Goal: Obtain resource: Download file/media

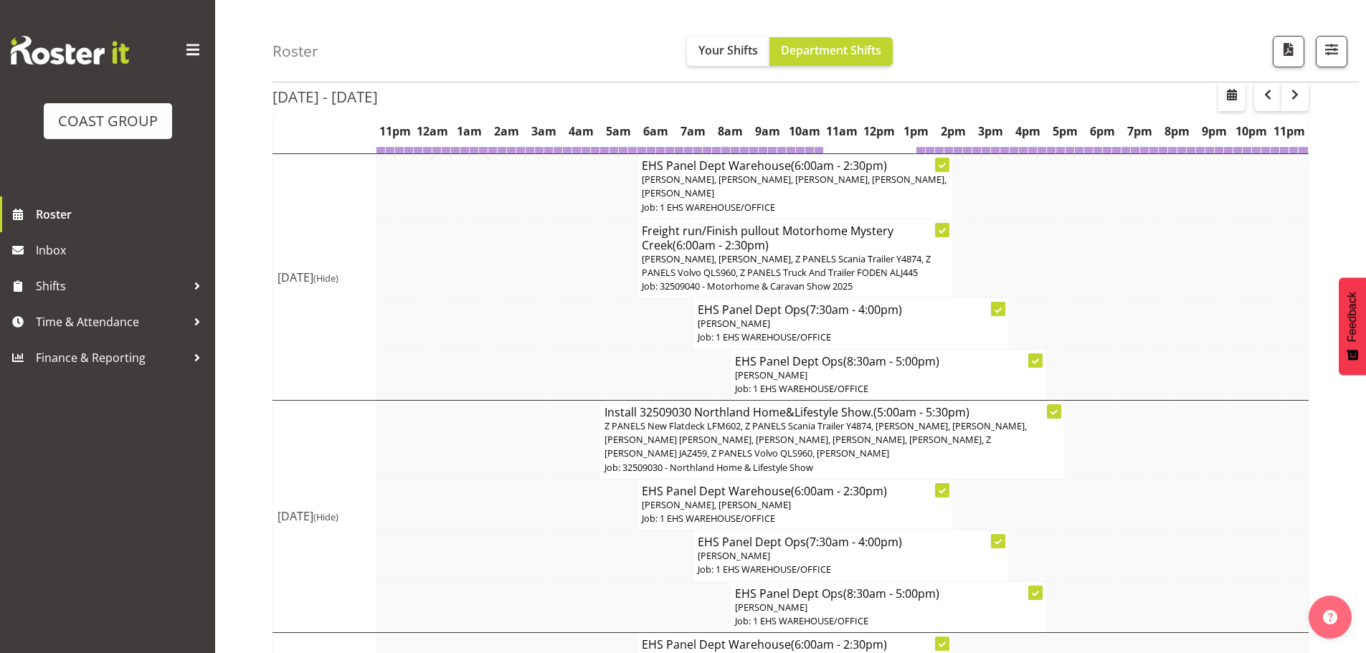
scroll to position [717, 0]
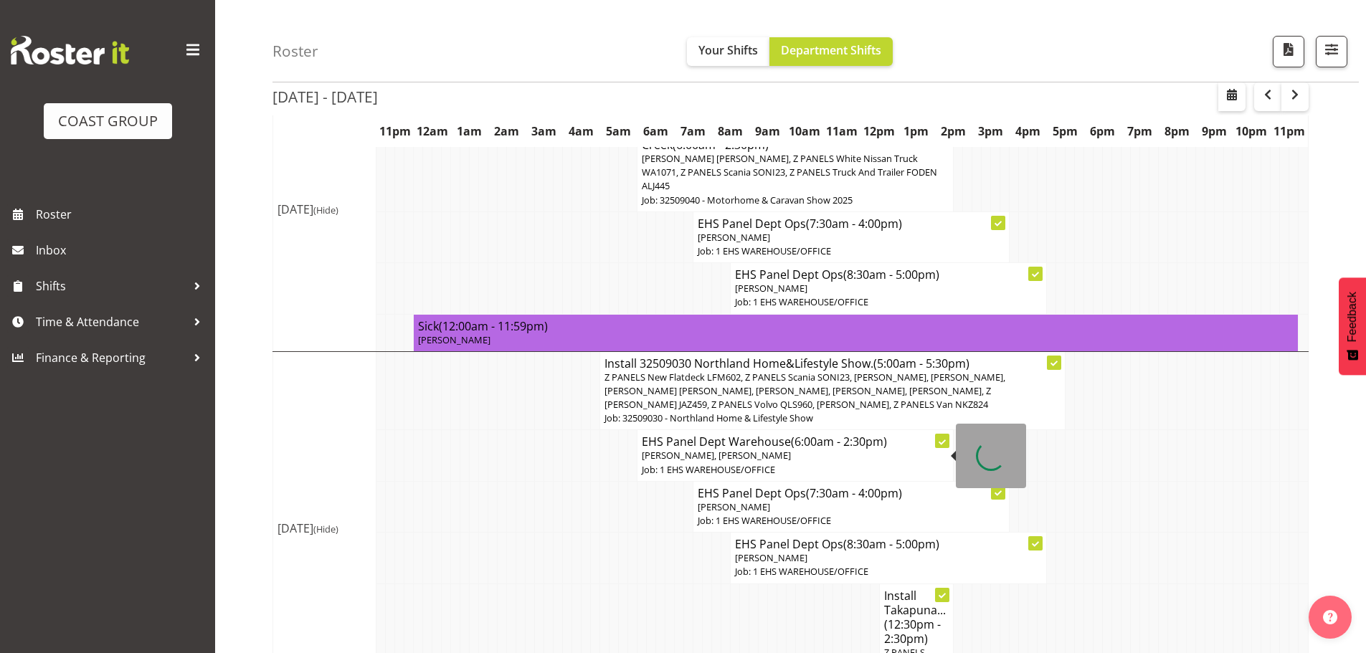
scroll to position [359, 0]
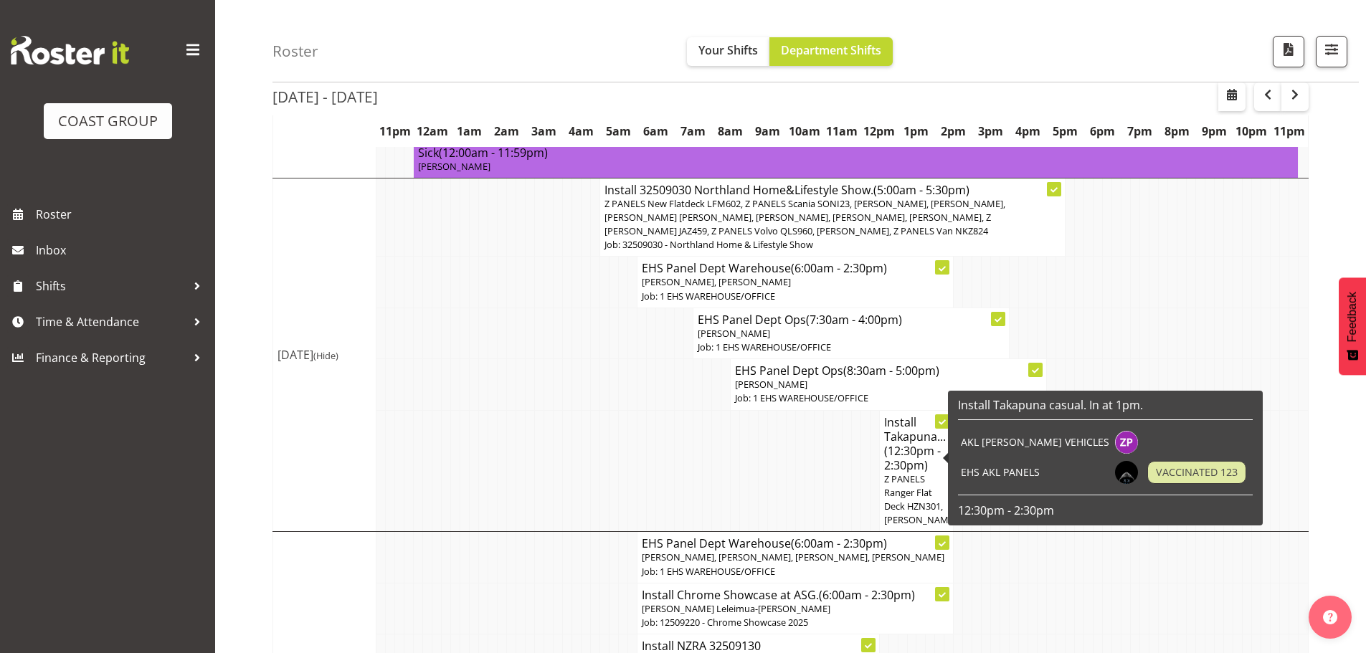
click at [917, 455] on span "(12:30pm - 2:30pm)" at bounding box center [912, 458] width 57 height 30
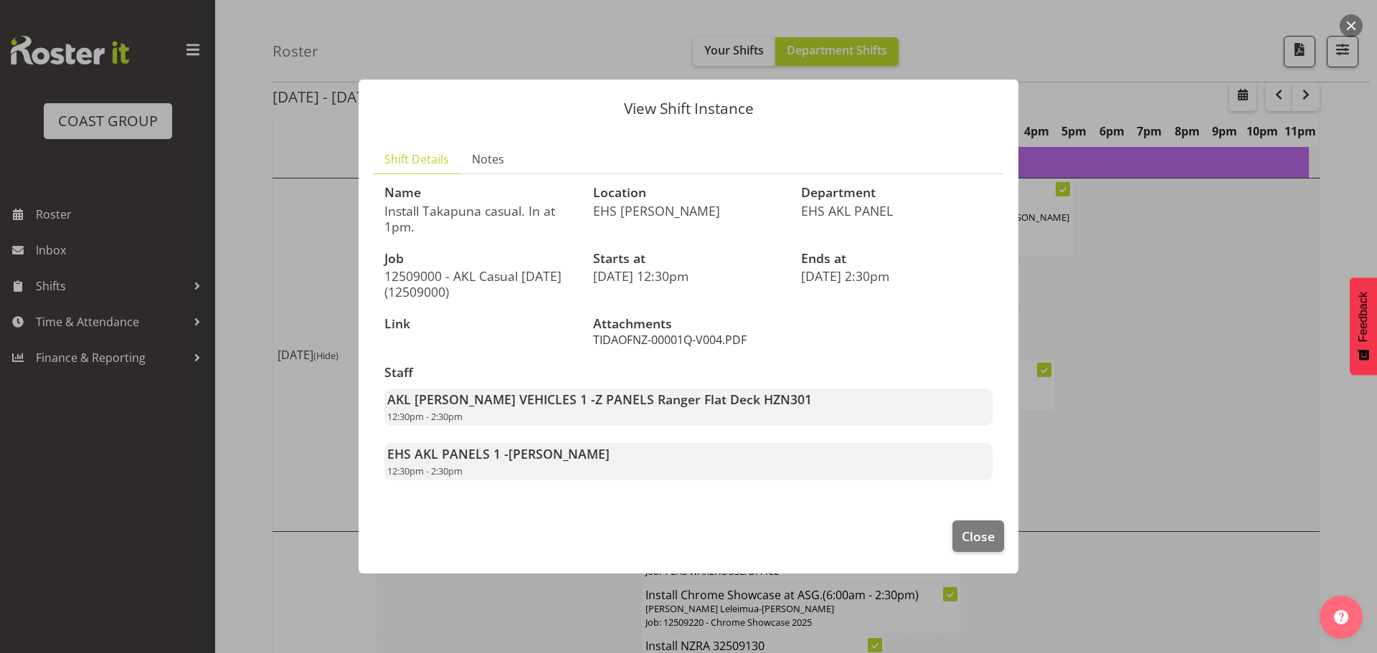
click at [704, 341] on link "TIDAOFNZ-00001Q-V004.PDF" at bounding box center [669, 340] width 153 height 16
click at [989, 533] on span "Close" at bounding box center [978, 536] width 33 height 19
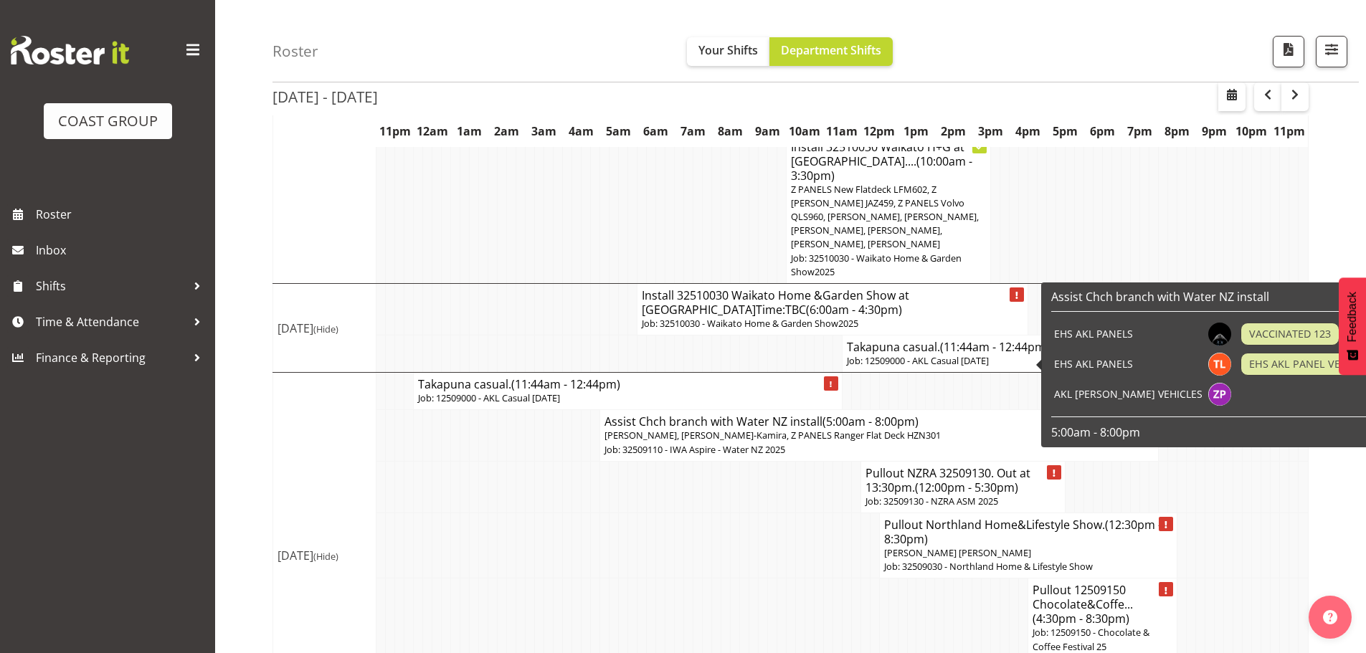
scroll to position [1890, 0]
